Goal: Find specific page/section: Find specific page/section

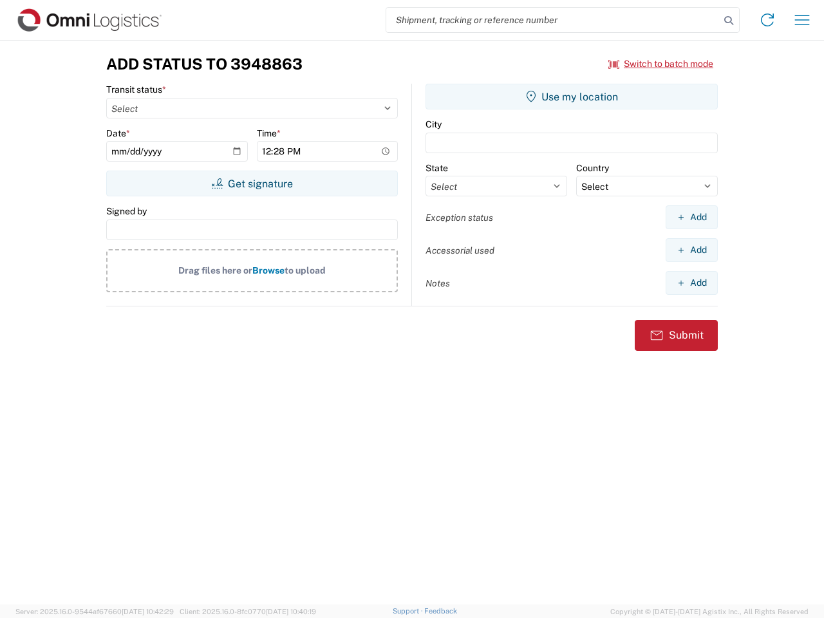
click at [553, 20] on input "search" at bounding box center [553, 20] width 334 height 24
click at [729, 21] on icon at bounding box center [729, 21] width 18 height 18
click at [768, 20] on icon at bounding box center [767, 20] width 21 height 21
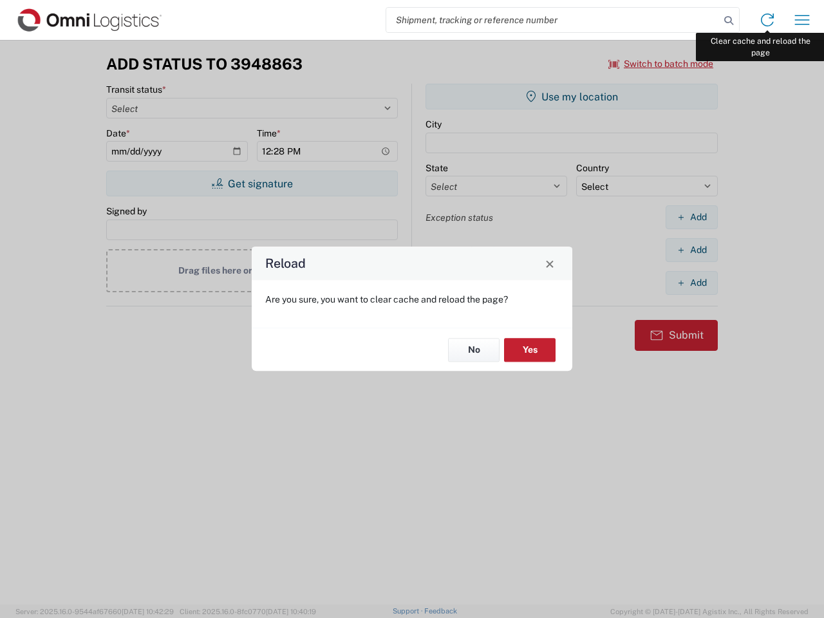
click at [802, 20] on div "Reload Are you sure, you want to clear cache and reload the page? No Yes" at bounding box center [412, 309] width 824 height 618
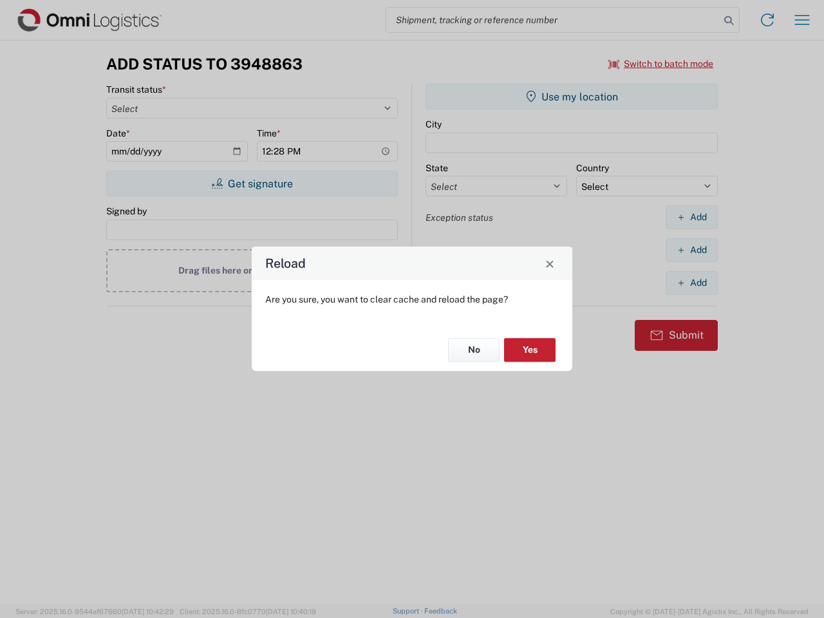
click at [661, 64] on div "Reload Are you sure, you want to clear cache and reload the page? No Yes" at bounding box center [412, 309] width 824 height 618
click at [252, 184] on div "Reload Are you sure, you want to clear cache and reload the page? No Yes" at bounding box center [412, 309] width 824 height 618
click at [572, 97] on div "Reload Are you sure, you want to clear cache and reload the page? No Yes" at bounding box center [412, 309] width 824 height 618
click at [692, 217] on div "Reload Are you sure, you want to clear cache and reload the page? No Yes" at bounding box center [412, 309] width 824 height 618
click at [692, 250] on div "Reload Are you sure, you want to clear cache and reload the page? No Yes" at bounding box center [412, 309] width 824 height 618
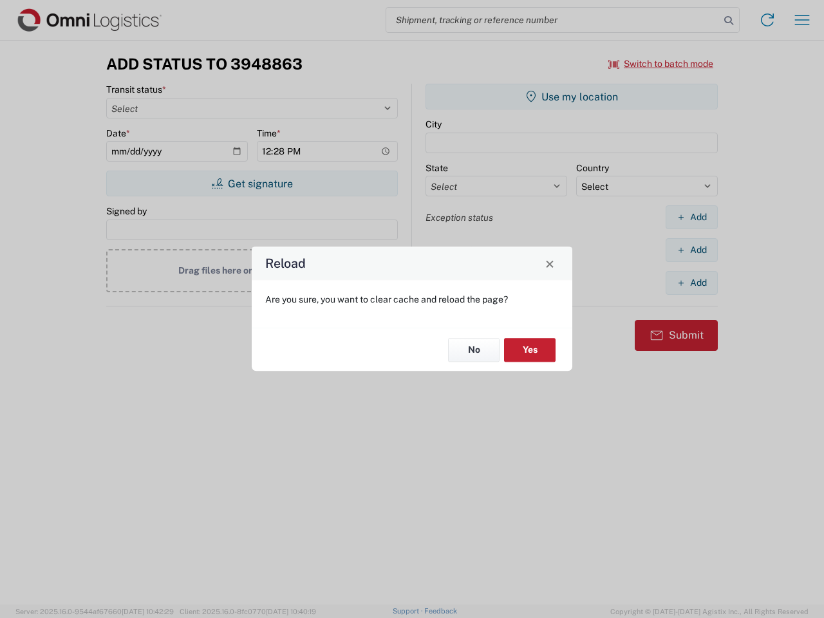
click at [692, 283] on div "Reload Are you sure, you want to clear cache and reload the page? No Yes" at bounding box center [412, 309] width 824 height 618
